Goal: Task Accomplishment & Management: Manage account settings

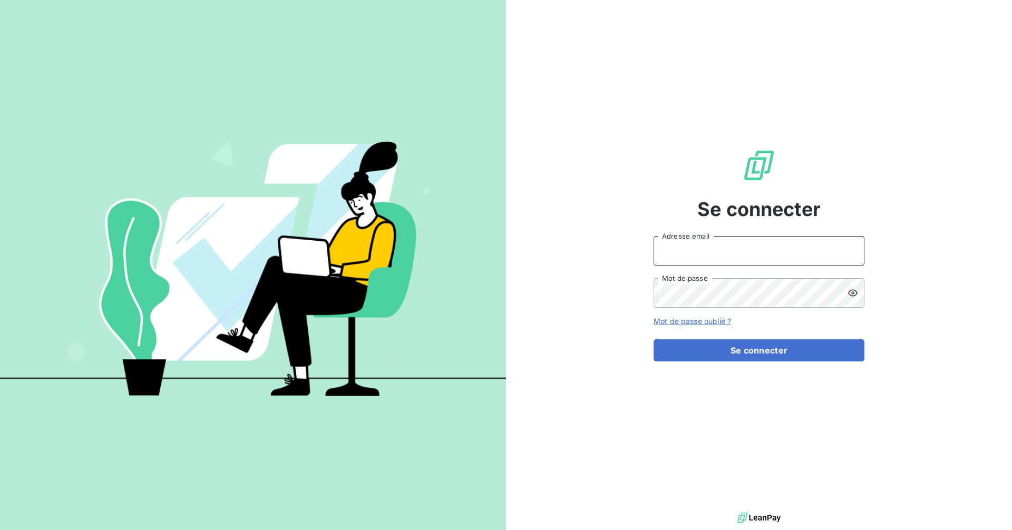
type input "[EMAIL_ADDRESS][DOMAIN_NAME]"
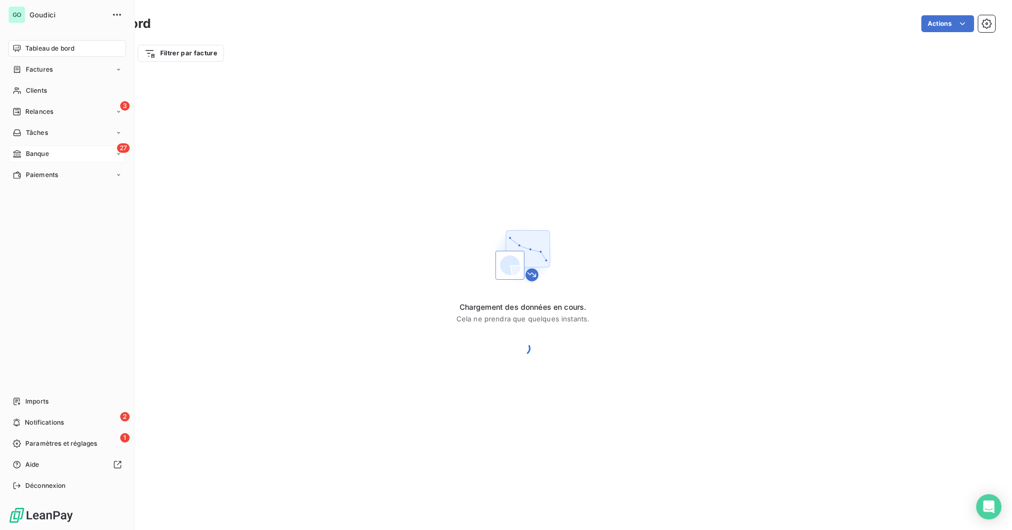
drag, startPoint x: 51, startPoint y: 155, endPoint x: 64, endPoint y: 152, distance: 13.4
click at [51, 155] on div "27 Banque" at bounding box center [67, 153] width 118 height 17
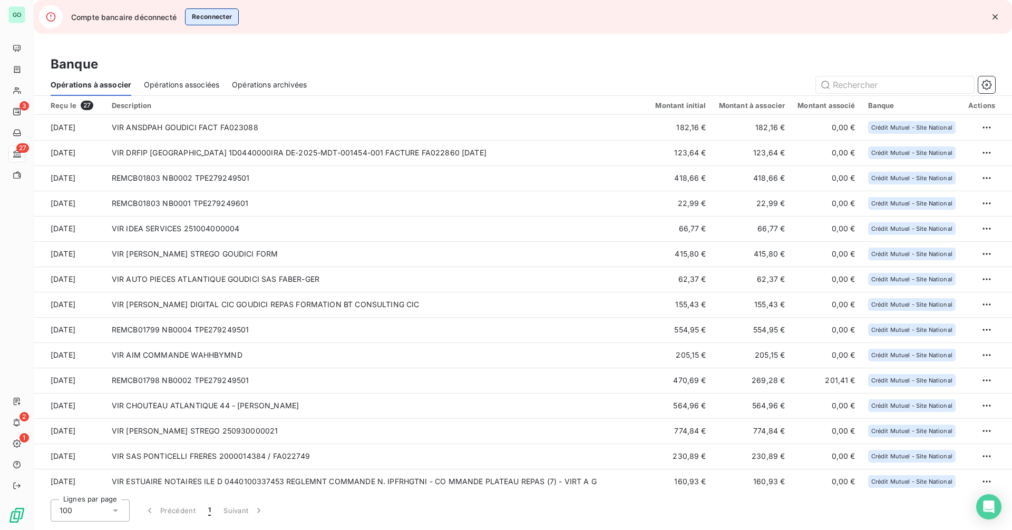
click at [211, 16] on button "Reconnecter" at bounding box center [212, 16] width 54 height 17
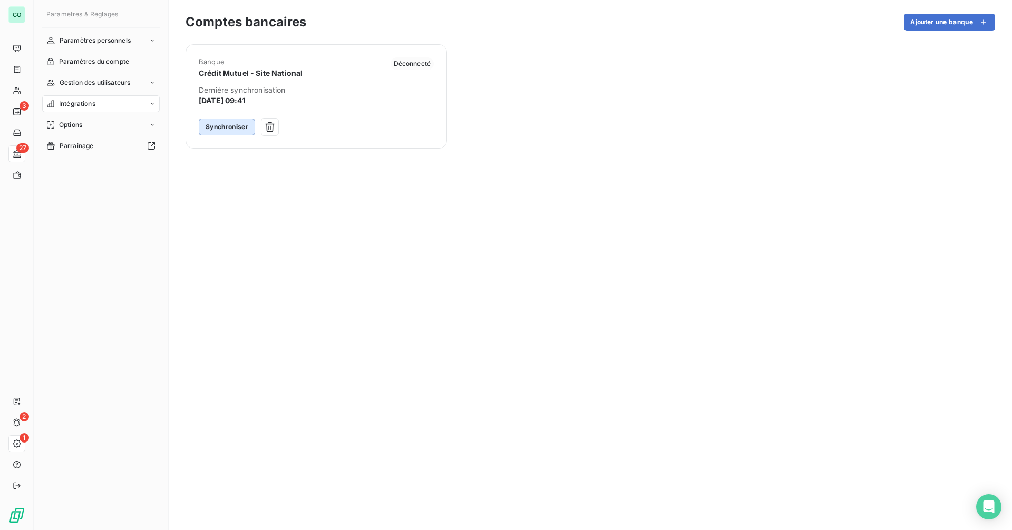
click at [234, 127] on button "Synchroniser" at bounding box center [227, 127] width 56 height 17
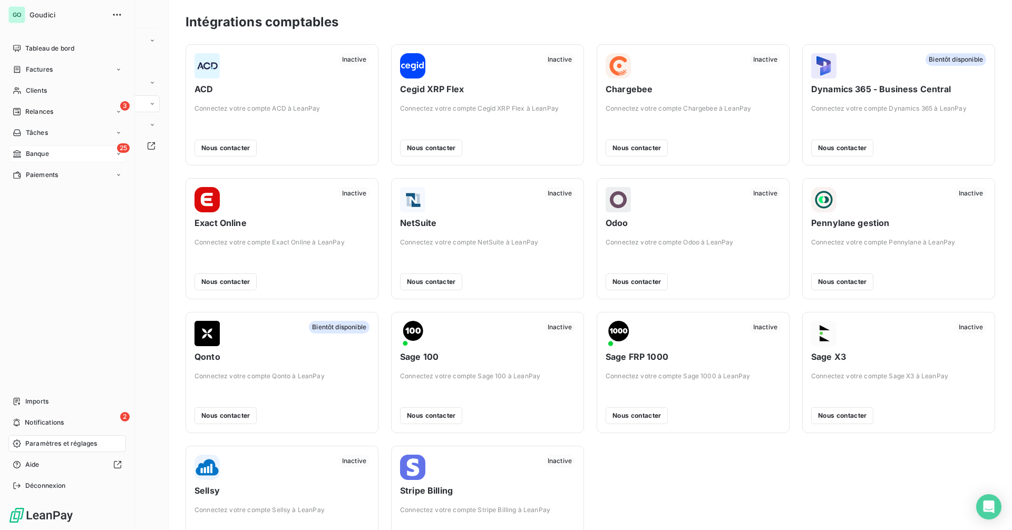
click at [83, 155] on div "25 Banque" at bounding box center [67, 153] width 118 height 17
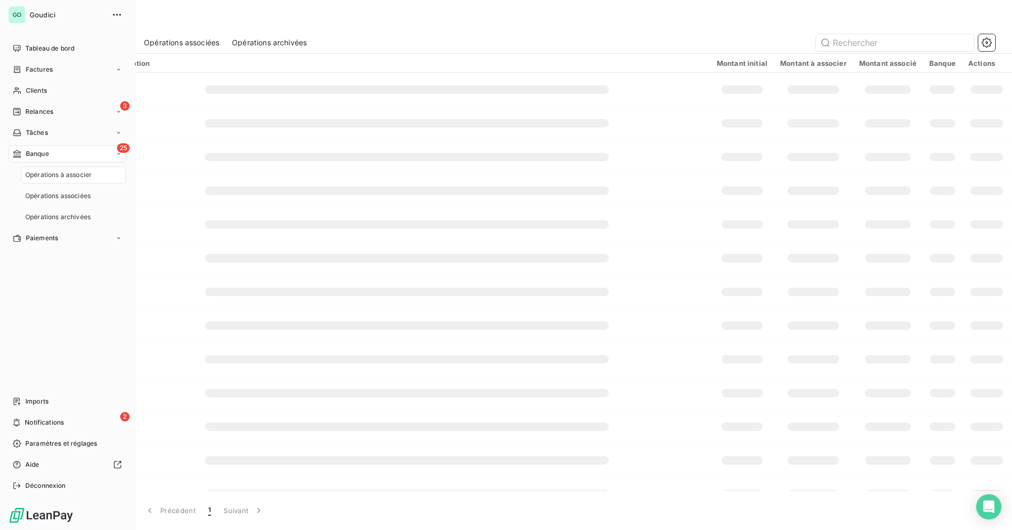
click at [60, 185] on nav "Opérations à associer Opérations associées Opérations archivées" at bounding box center [73, 196] width 105 height 59
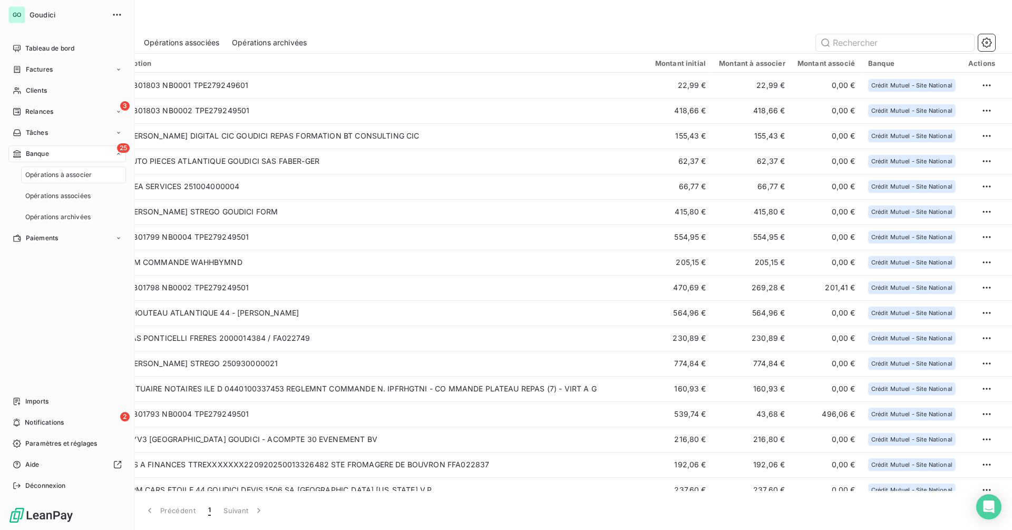
click at [62, 179] on span "Opérations à associer" at bounding box center [58, 174] width 66 height 9
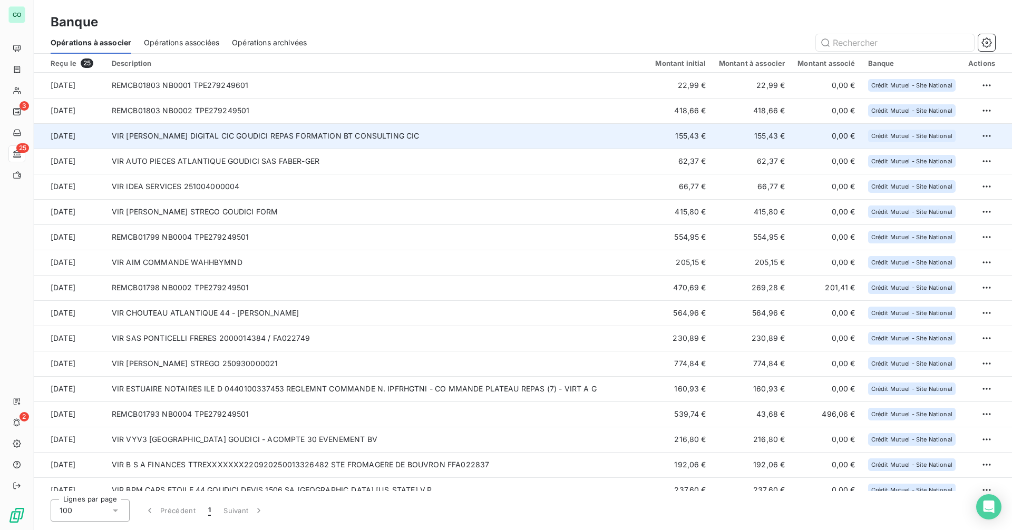
click at [359, 139] on td "VIR [PERSON_NAME] DIGITAL CIC GOUDICI REPAS FORMATION BT CONSULTING CIC" at bounding box center [377, 135] width 544 height 25
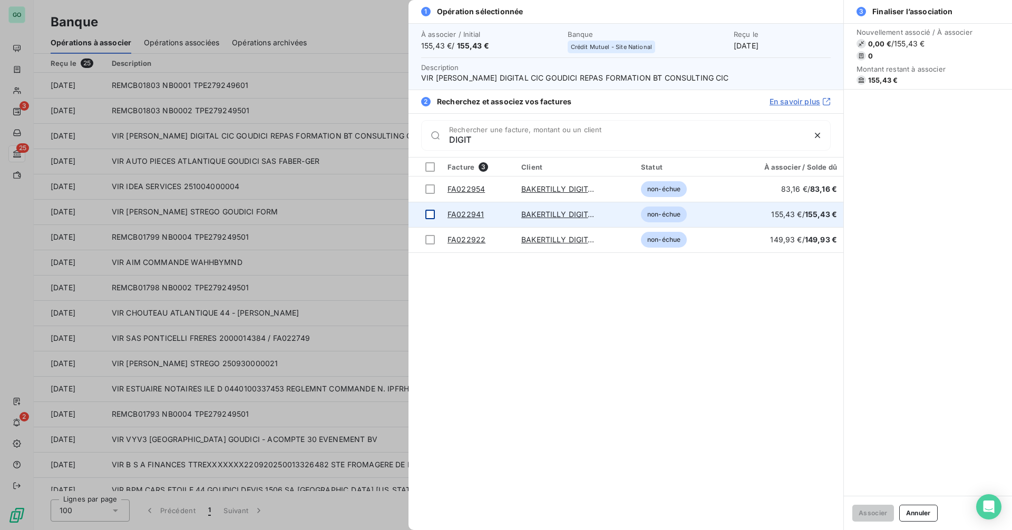
type input "DIGIT"
click at [428, 215] on div at bounding box center [429, 214] width 9 height 9
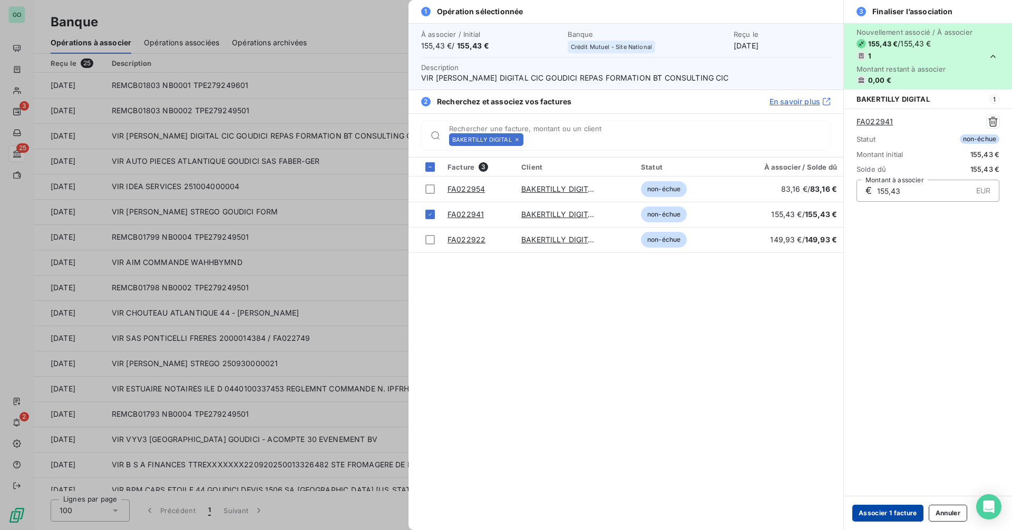
drag, startPoint x: 894, startPoint y: 506, endPoint x: 550, endPoint y: 421, distance: 354.5
click at [894, 506] on button "Associer 1 facture" at bounding box center [887, 513] width 71 height 17
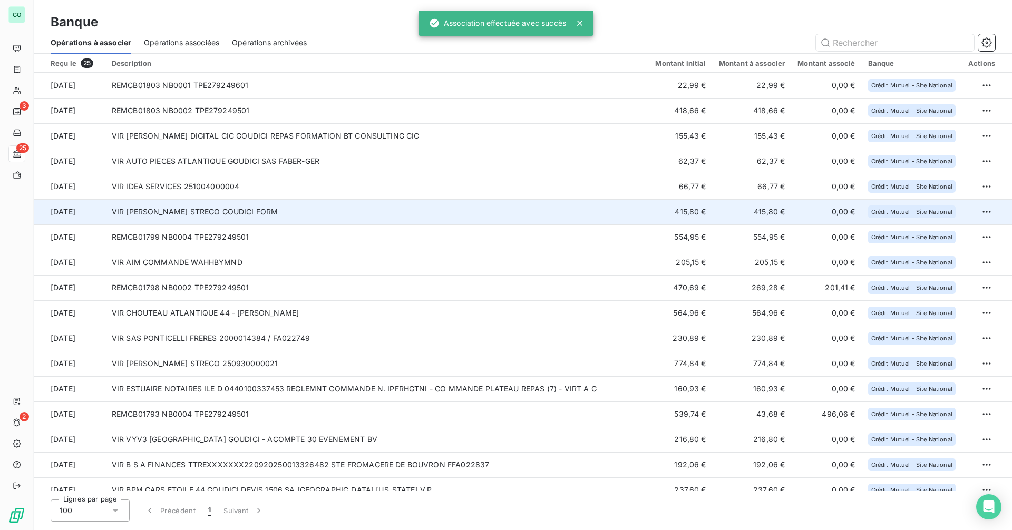
click at [308, 213] on td "VIR [PERSON_NAME] STREGO GOUDICI FORM" at bounding box center [377, 211] width 544 height 25
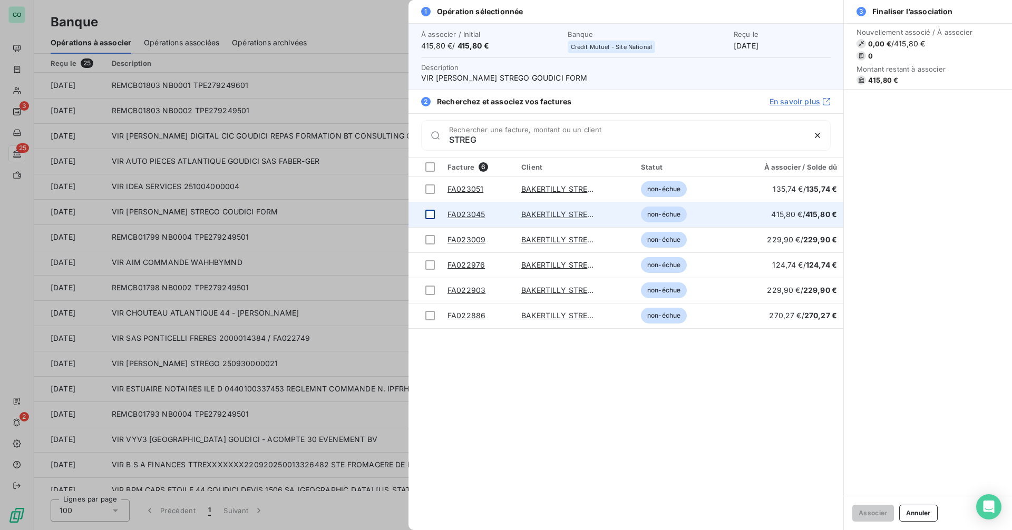
type input "STREG"
click at [430, 215] on div at bounding box center [429, 214] width 9 height 9
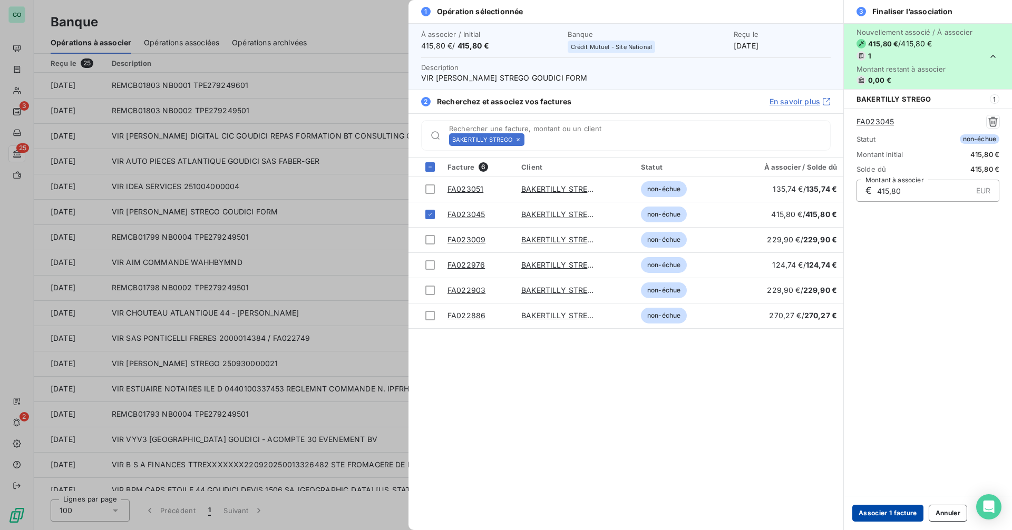
click at [880, 517] on button "Associer 1 facture" at bounding box center [887, 513] width 71 height 17
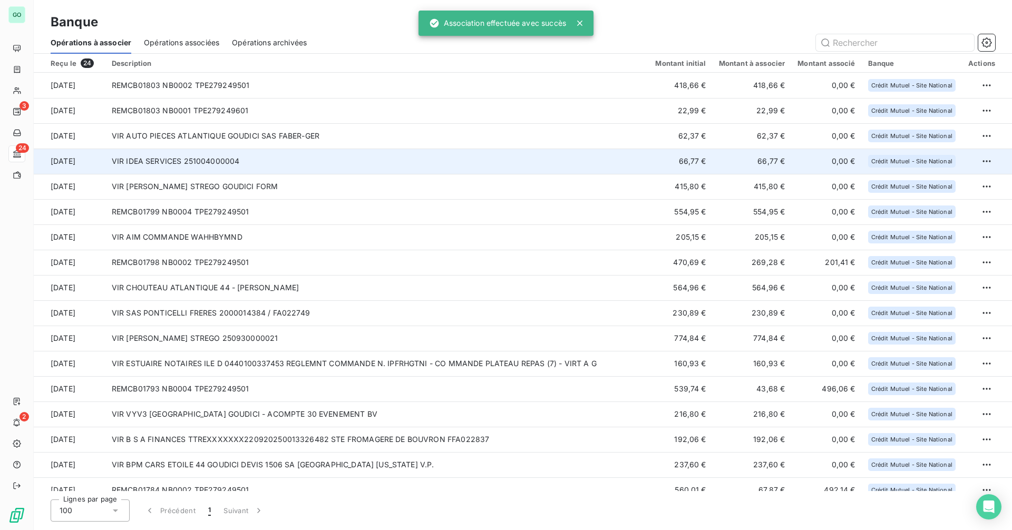
click at [286, 164] on td "VIR IDEA SERVICES 251004000004" at bounding box center [377, 161] width 544 height 25
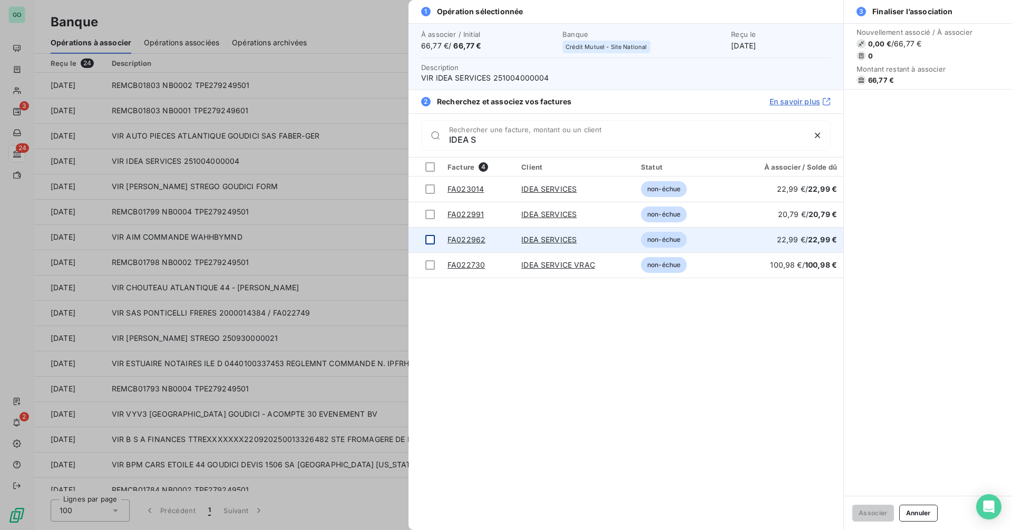
type input "IDEA S"
click at [434, 239] on div at bounding box center [429, 239] width 9 height 9
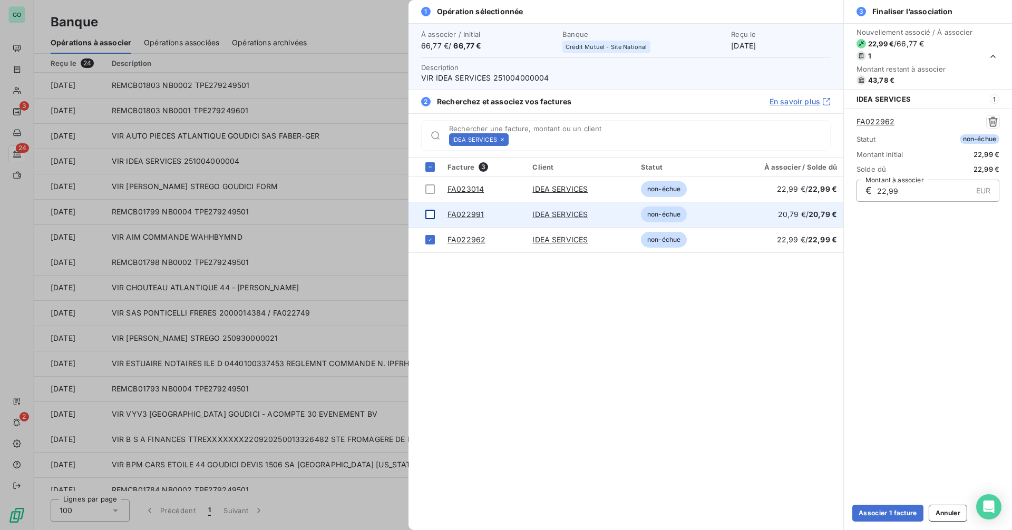
click at [431, 219] on div at bounding box center [429, 214] width 9 height 9
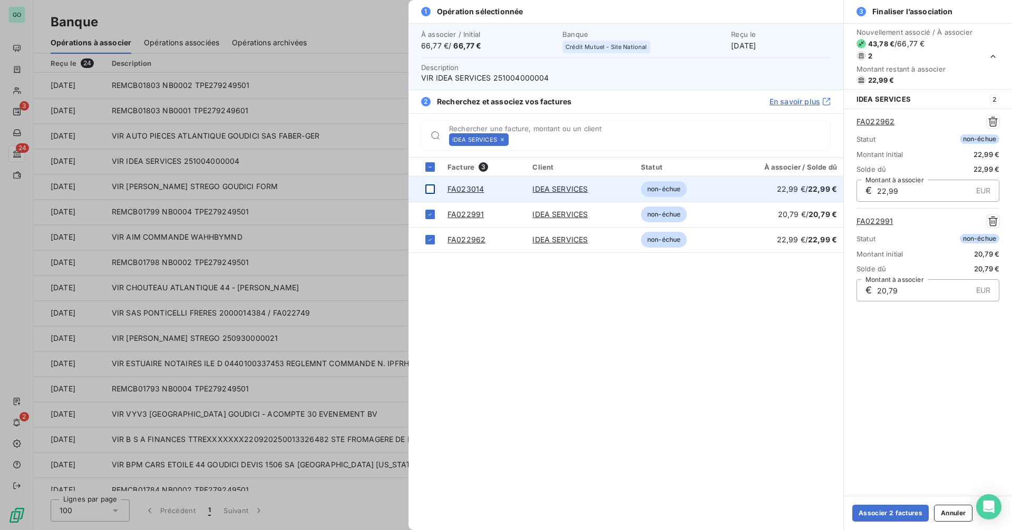
click at [429, 187] on div at bounding box center [429, 188] width 9 height 9
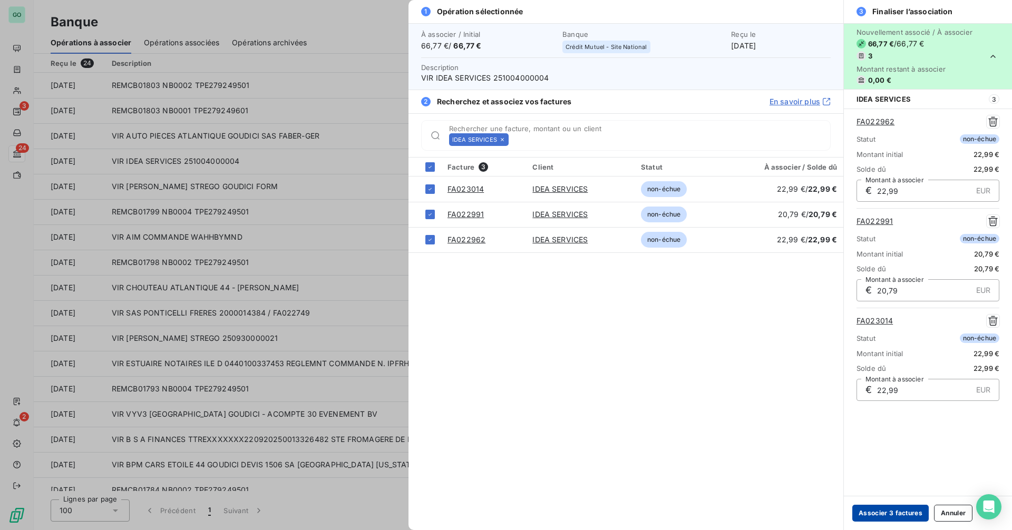
click at [893, 511] on button "Associer 3 factures" at bounding box center [890, 513] width 76 height 17
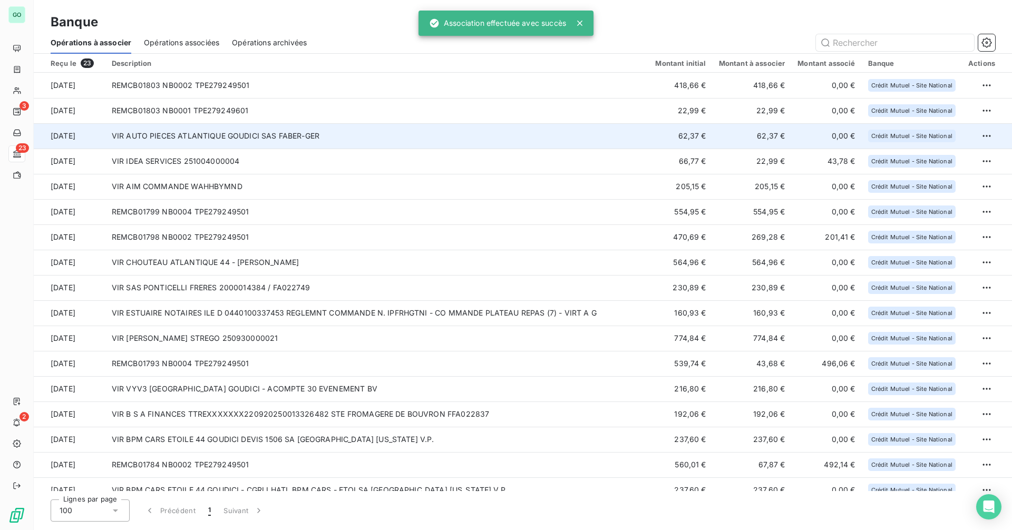
click at [208, 142] on td "VIR AUTO PIECES ATLANTIQUE GOUDICI SAS FABER-GER" at bounding box center [377, 135] width 544 height 25
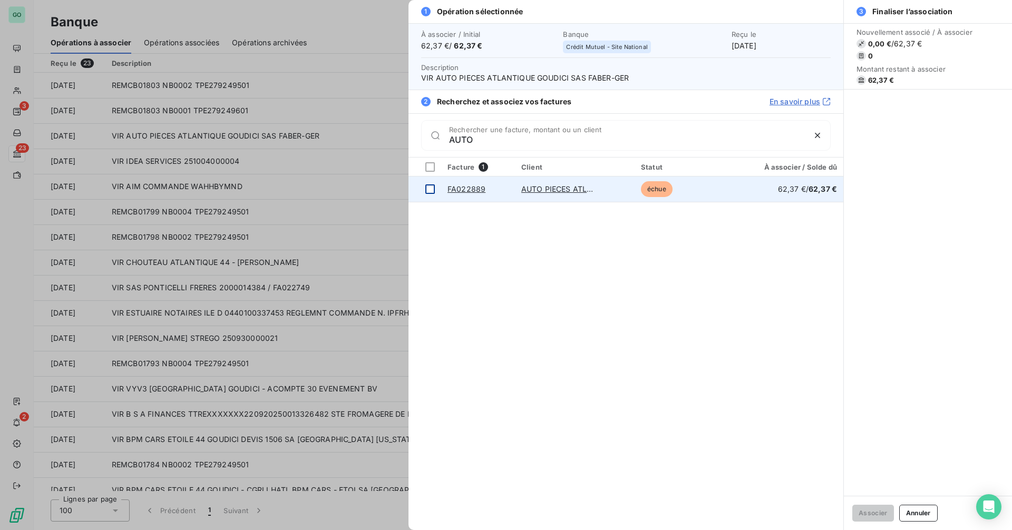
type input "AUTO"
click at [431, 187] on div at bounding box center [429, 188] width 9 height 9
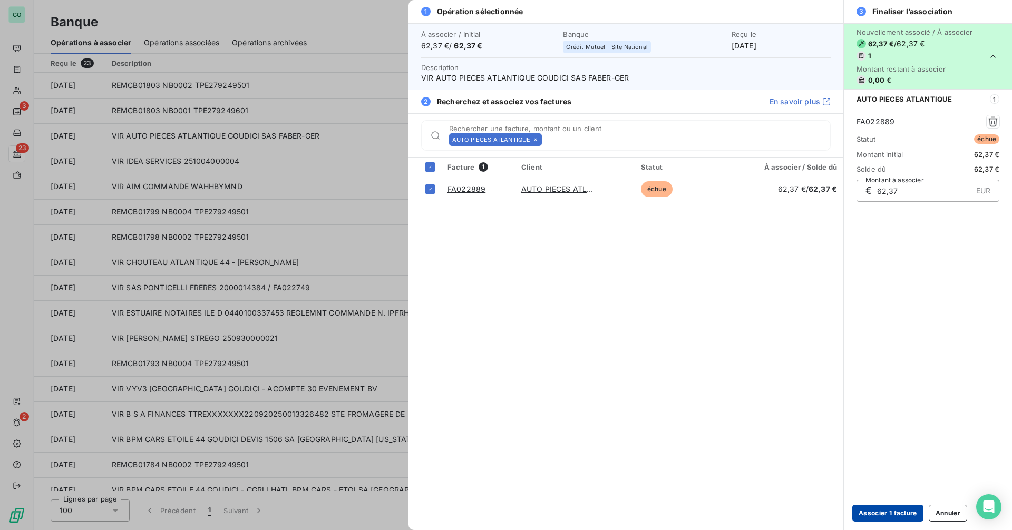
click at [883, 515] on button "Associer 1 facture" at bounding box center [887, 513] width 71 height 17
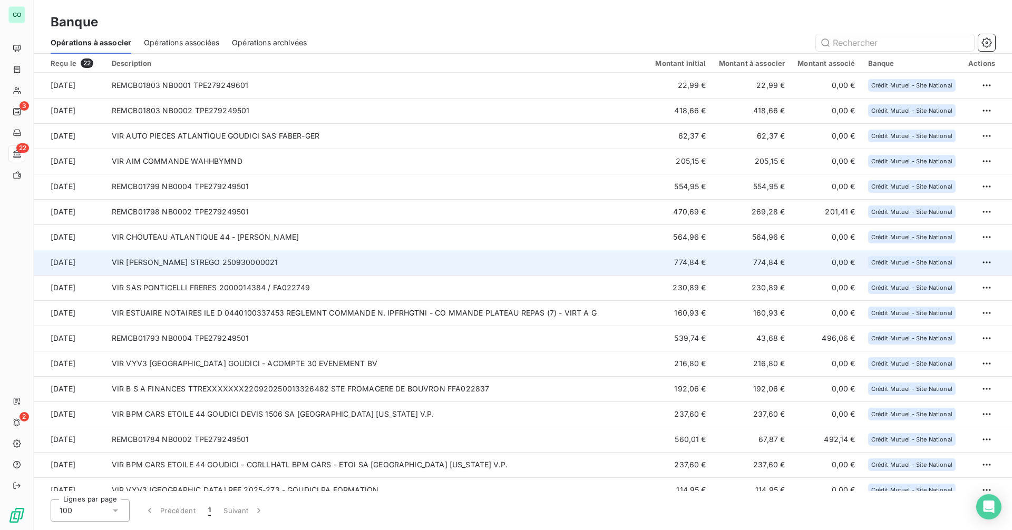
click at [301, 267] on td "VIR [PERSON_NAME] STREGO 250930000021" at bounding box center [377, 262] width 544 height 25
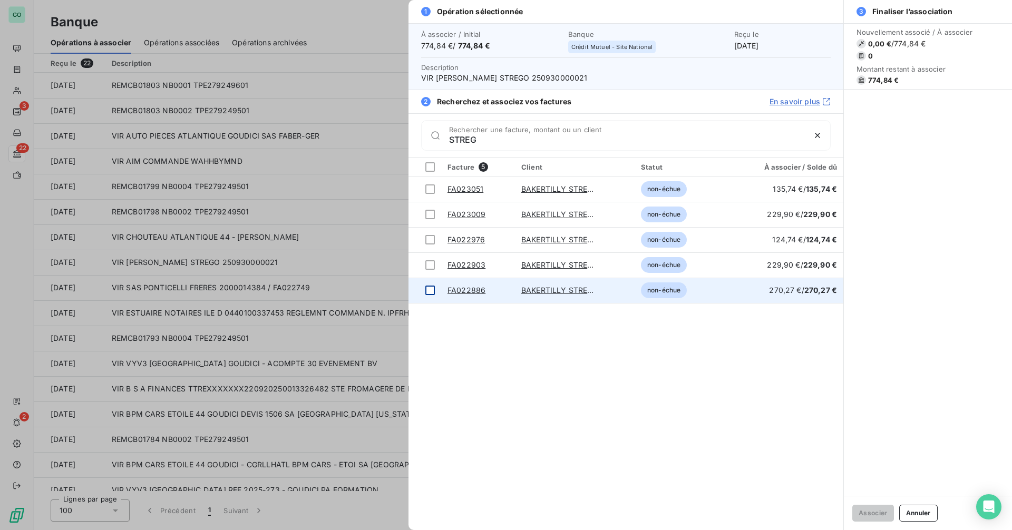
type input "STREG"
click at [429, 289] on div at bounding box center [429, 290] width 9 height 9
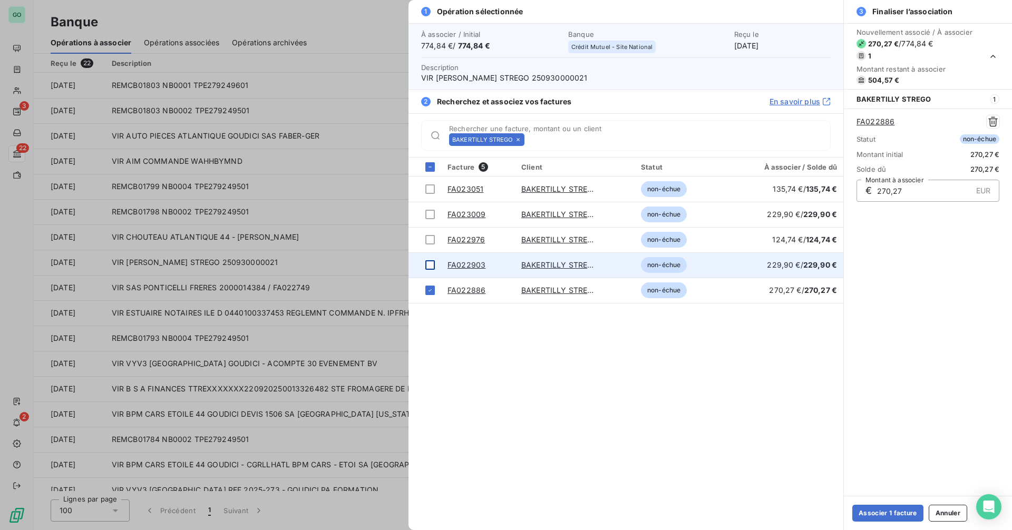
click at [429, 266] on div at bounding box center [429, 264] width 9 height 9
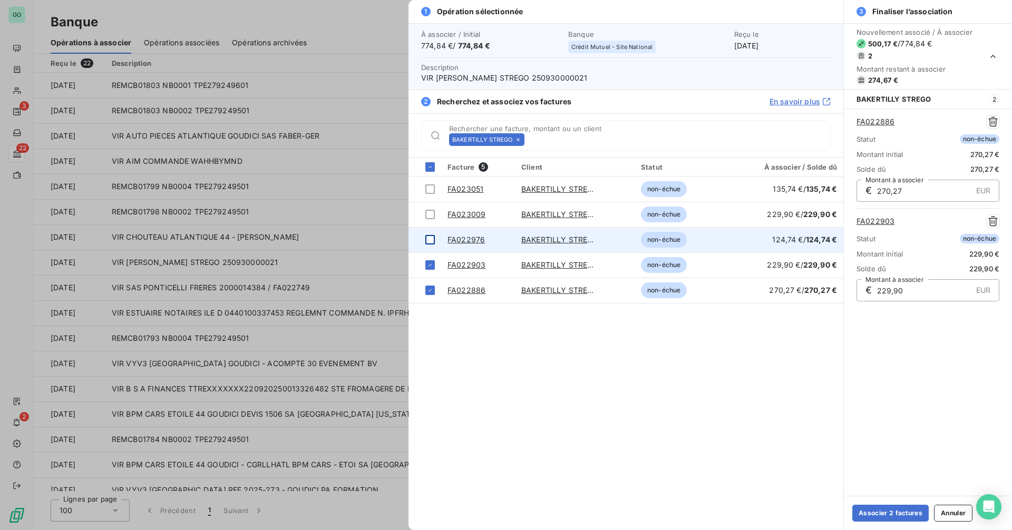
click at [429, 246] on td at bounding box center [424, 239] width 33 height 25
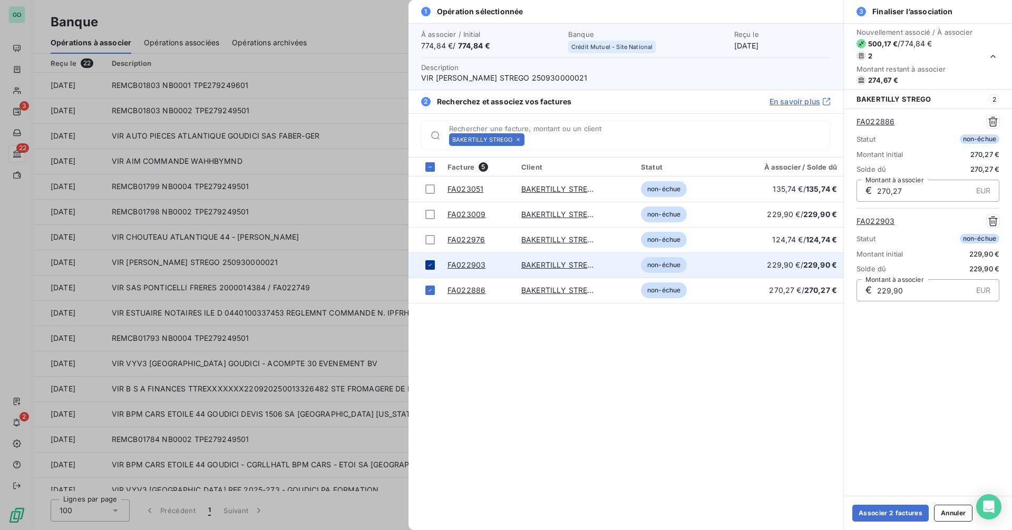
click at [429, 266] on icon at bounding box center [429, 265] width 3 height 2
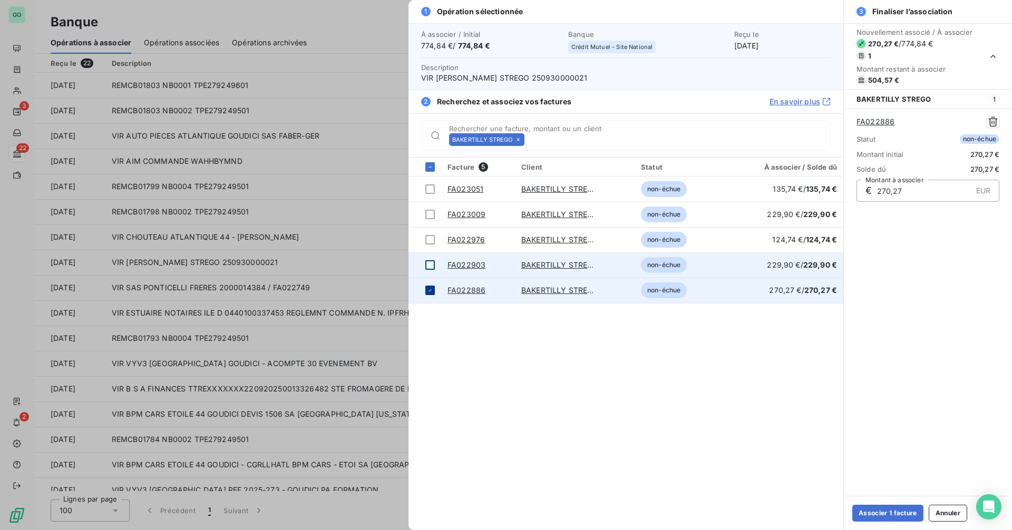
click at [427, 293] on icon at bounding box center [430, 290] width 6 height 6
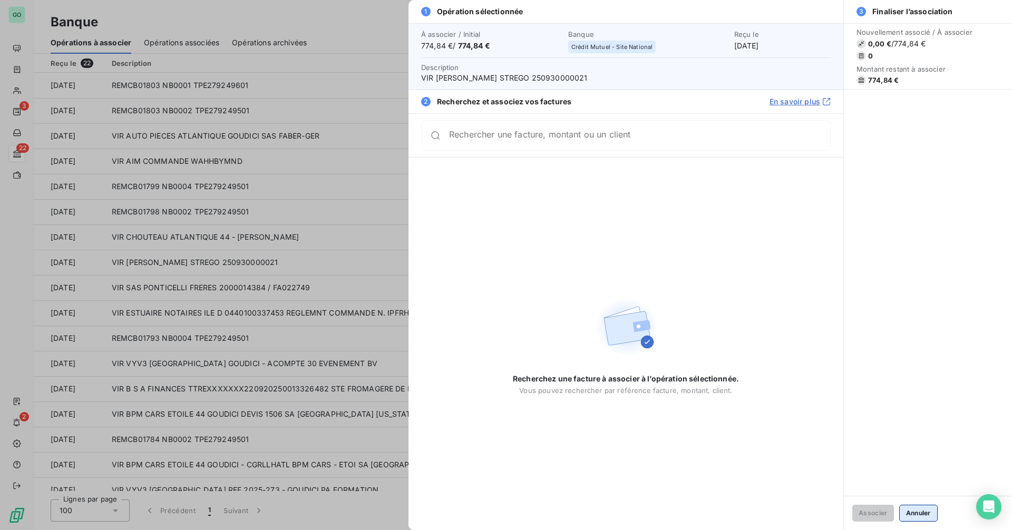
click at [928, 512] on button "Annuler" at bounding box center [918, 513] width 38 height 17
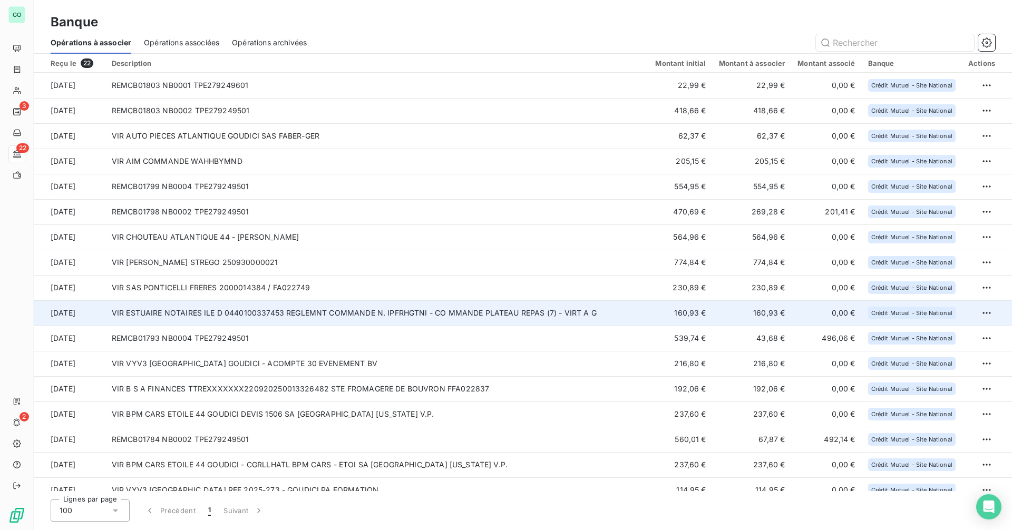
click at [337, 317] on td "VIR ESTUAIRE NOTAIRES ILE D 0440100337453 REGLEMNT COMMANDE N. IPFRHGTNI - CO M…" at bounding box center [377, 312] width 544 height 25
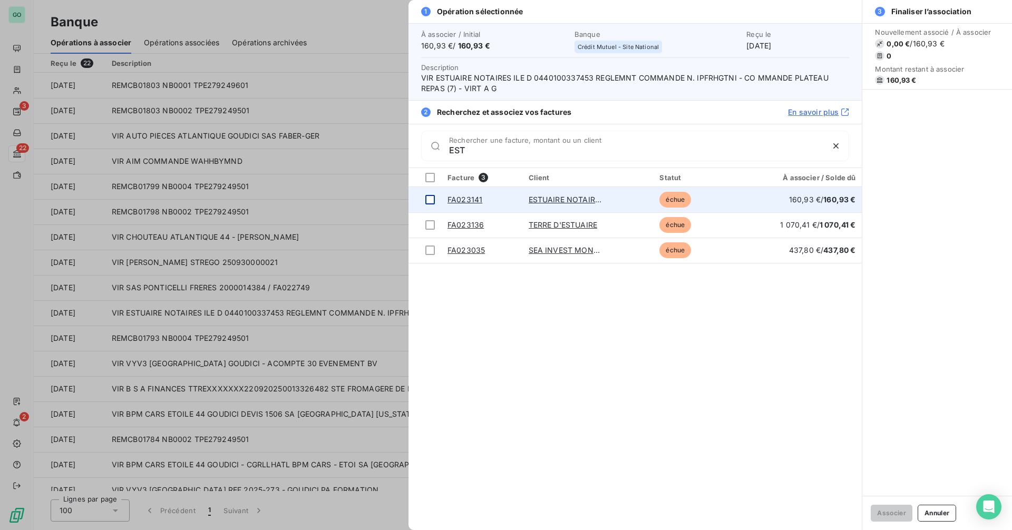
type input "EST"
click at [433, 199] on div at bounding box center [429, 199] width 9 height 9
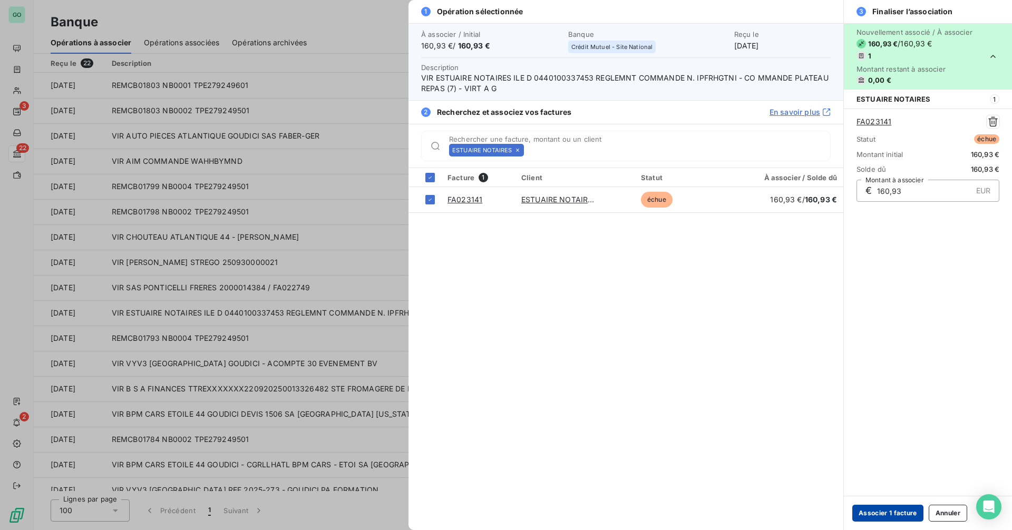
click at [903, 511] on button "Associer 1 facture" at bounding box center [887, 513] width 71 height 17
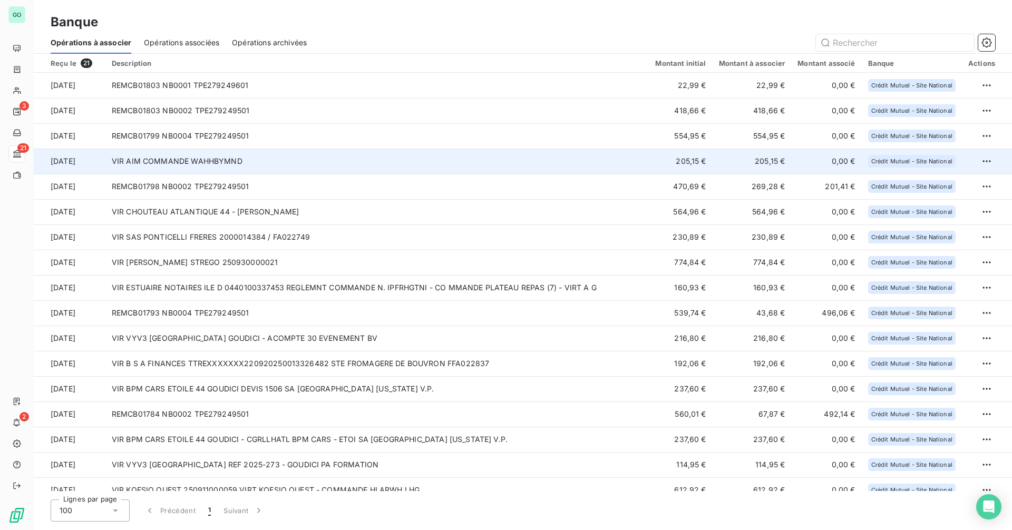
click at [269, 163] on td "VIR AIM COMMANDE WAHHBYMND" at bounding box center [377, 161] width 544 height 25
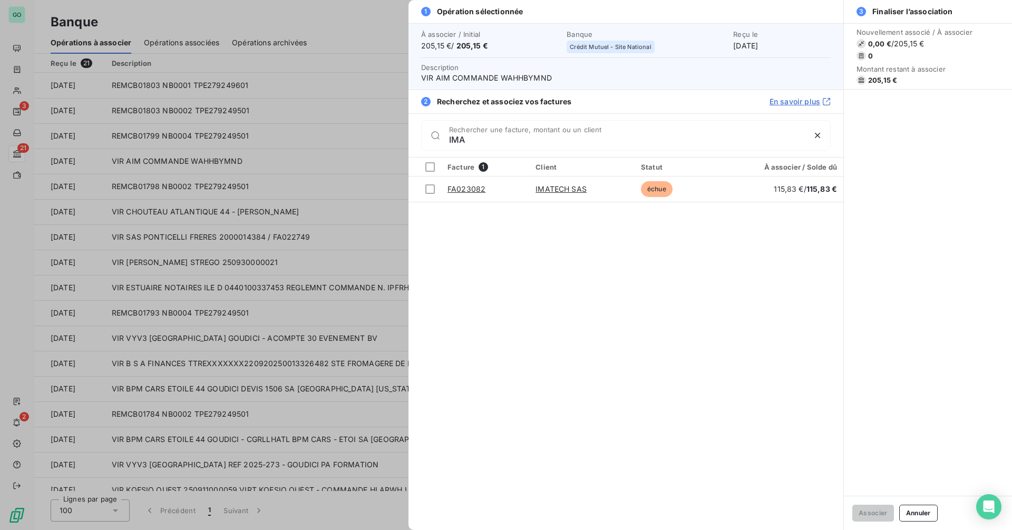
type input "IMA"
click at [95, 130] on div at bounding box center [506, 265] width 1012 height 530
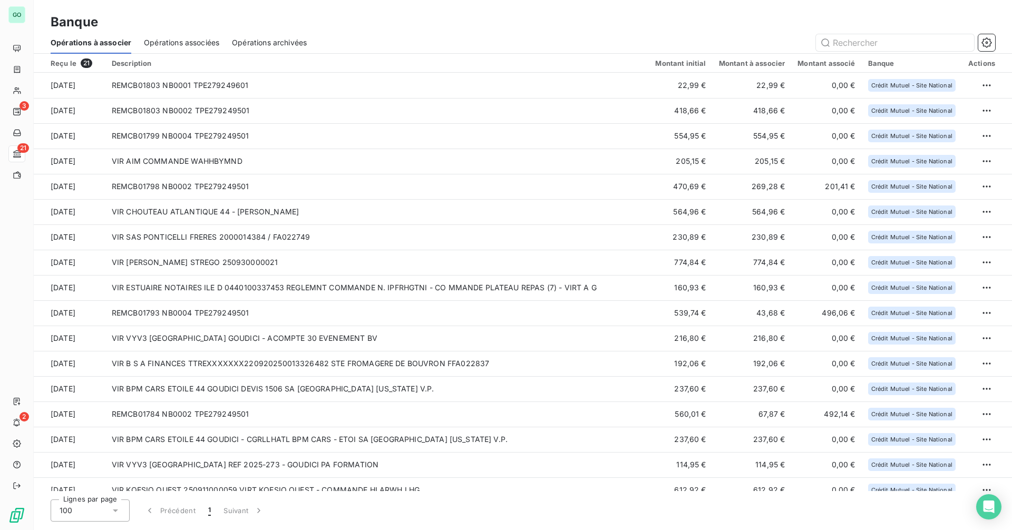
click at [176, 45] on span "Opérations associées" at bounding box center [181, 42] width 75 height 11
